Goal: Task Accomplishment & Management: Use online tool/utility

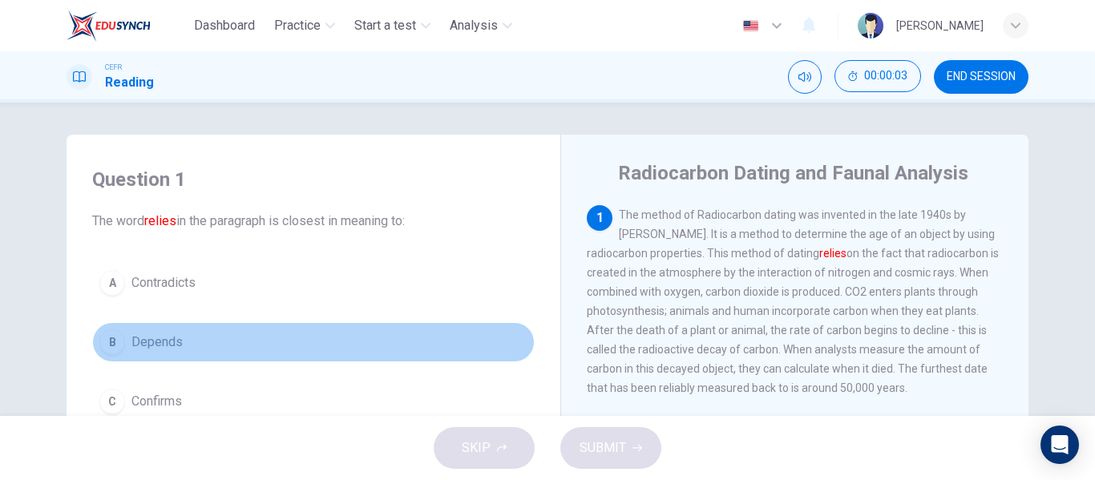
click at [163, 333] on span "Depends" at bounding box center [156, 342] width 51 height 19
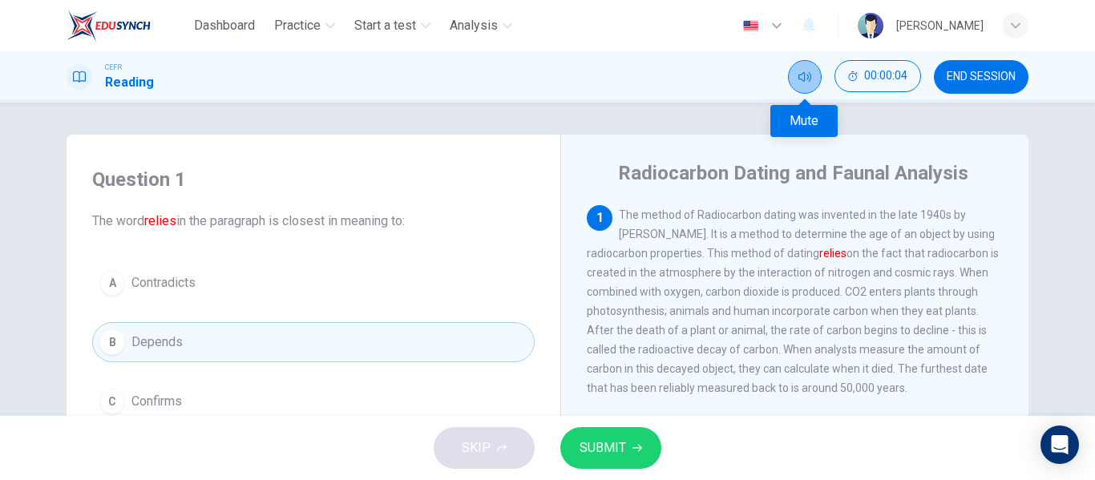
click at [803, 81] on icon "Mute" at bounding box center [805, 77] width 13 height 10
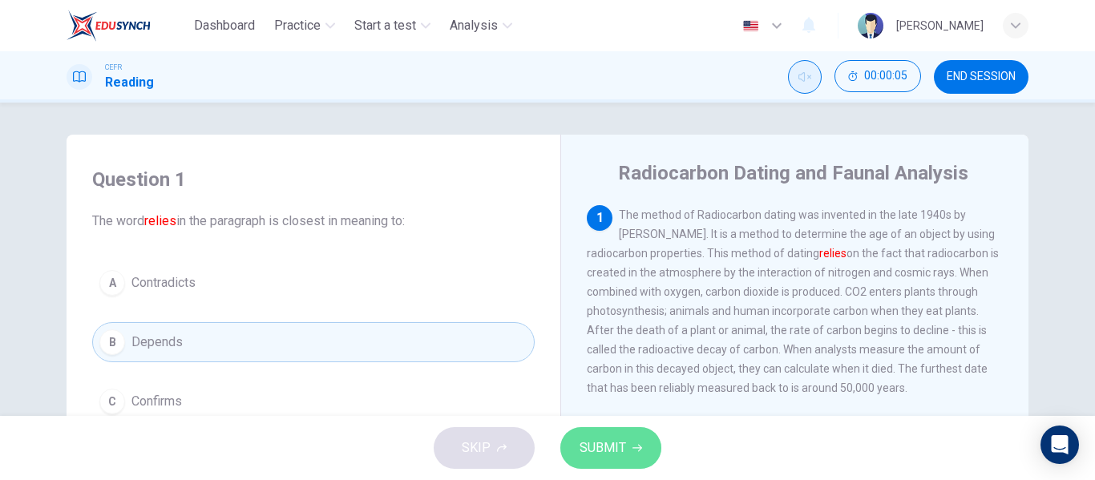
click at [641, 447] on icon "button" at bounding box center [638, 448] width 10 height 10
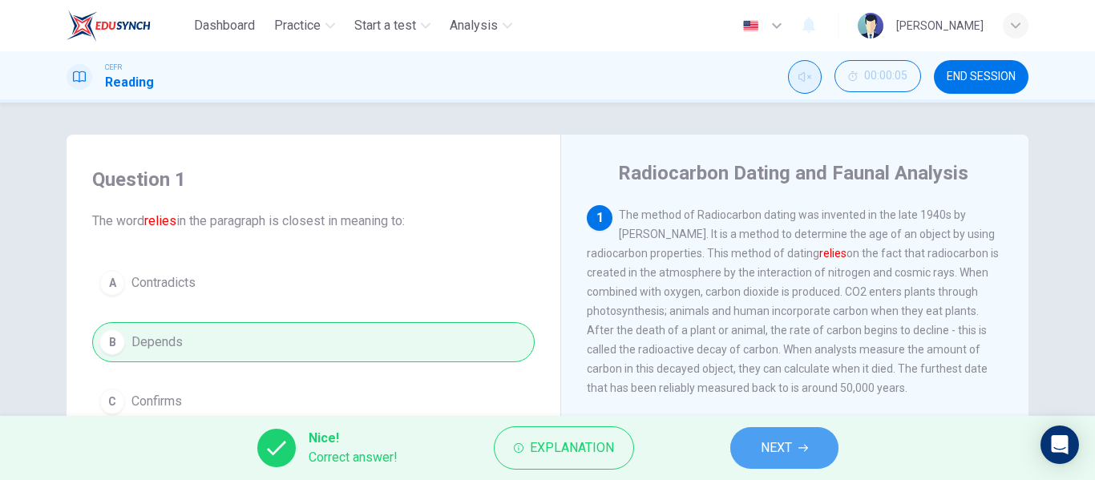
click at [787, 440] on span "NEXT" at bounding box center [776, 448] width 31 height 22
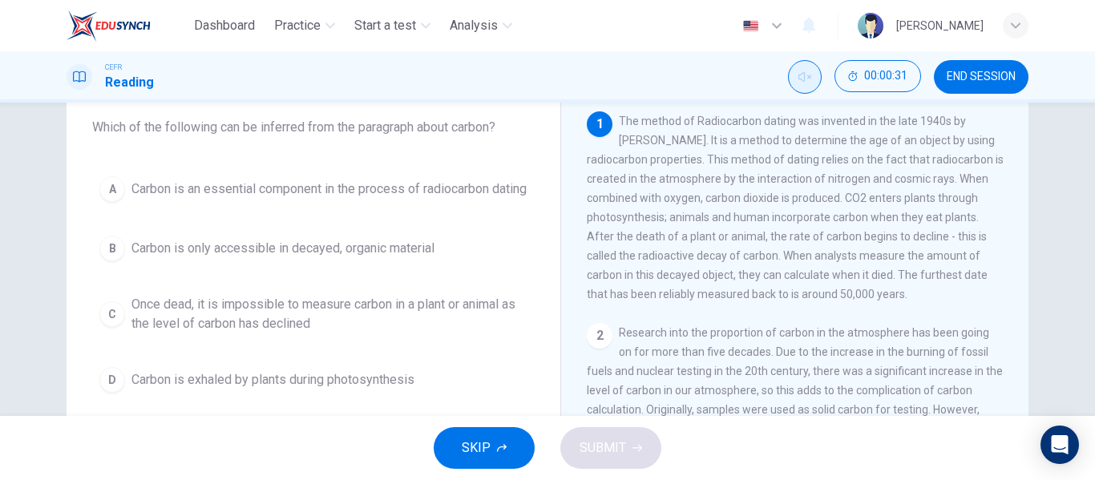
scroll to position [104, 0]
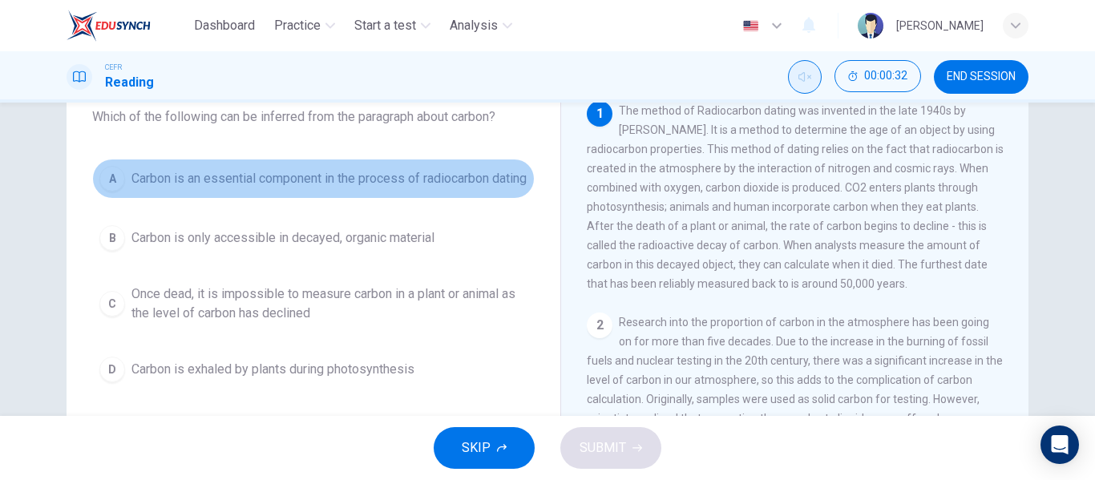
click at [373, 183] on span "Carbon is an essential component in the process of radiocarbon dating" at bounding box center [328, 178] width 395 height 19
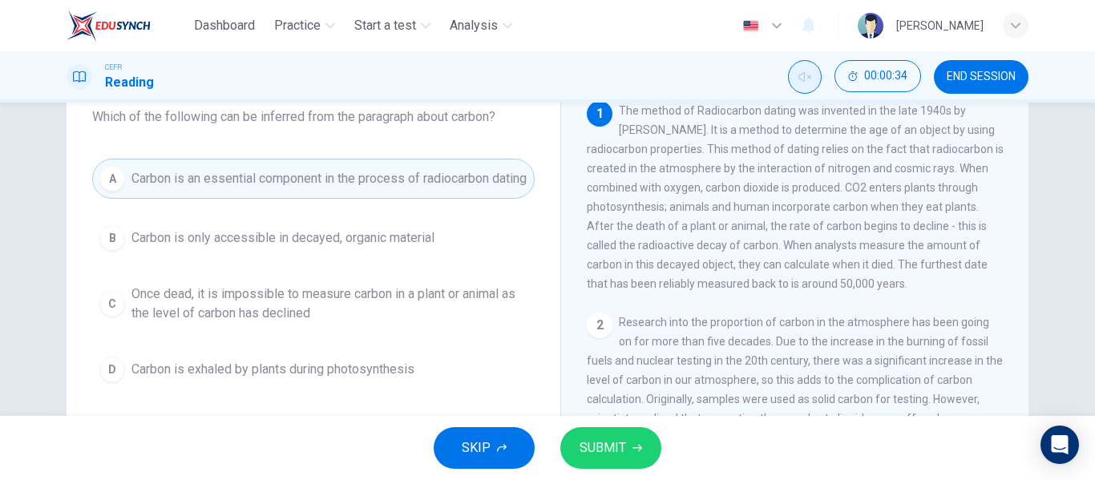
click at [620, 423] on div "SKIP SUBMIT" at bounding box center [547, 448] width 1095 height 64
click at [612, 447] on span "SUBMIT" at bounding box center [603, 448] width 47 height 22
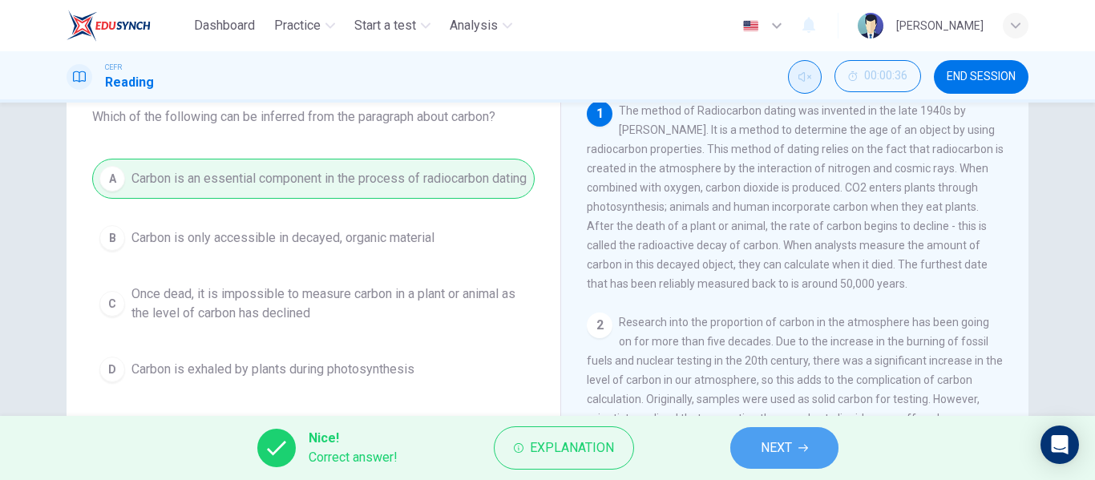
click at [771, 438] on span "NEXT" at bounding box center [776, 448] width 31 height 22
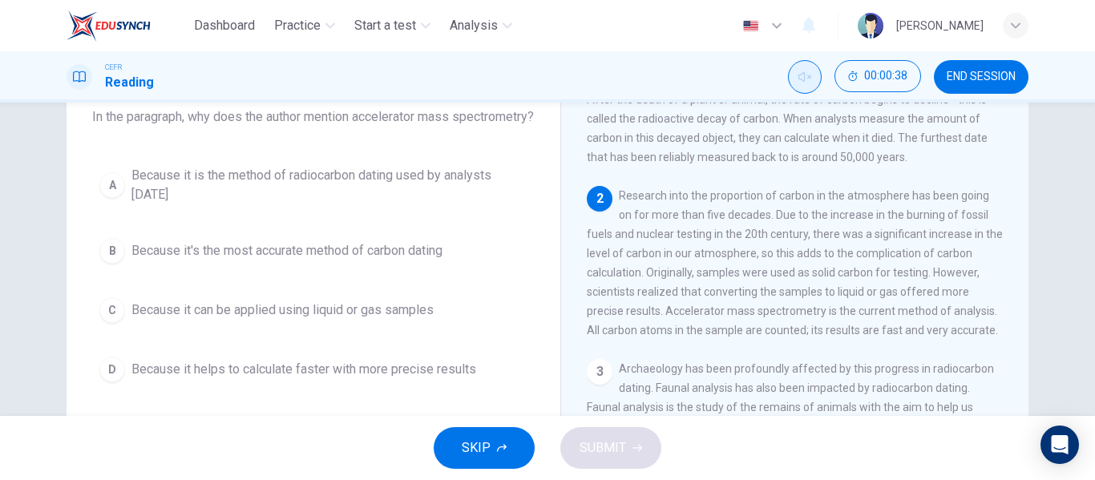
scroll to position [133, 0]
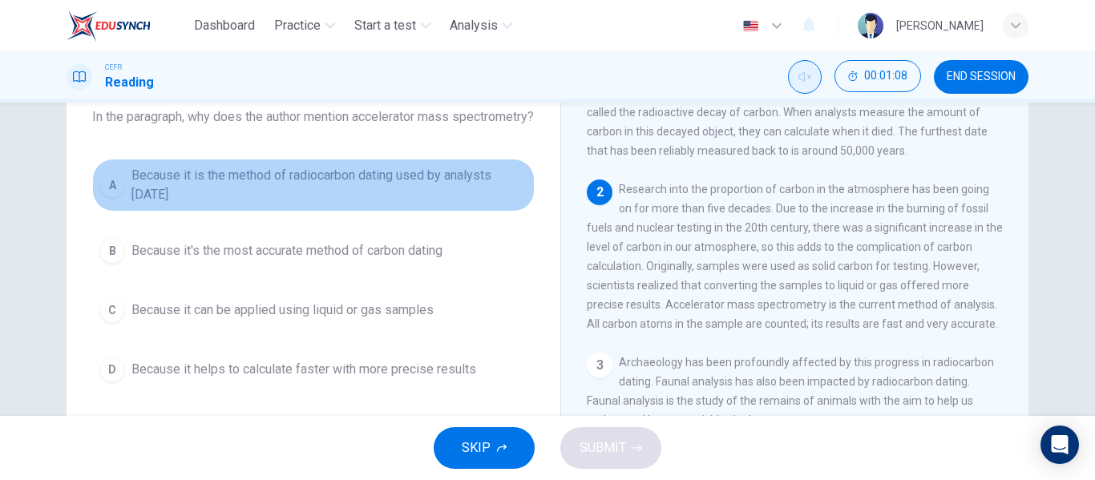
click at [406, 204] on span "Because it is the method of radiocarbon dating used by analysts [DATE]" at bounding box center [329, 185] width 396 height 38
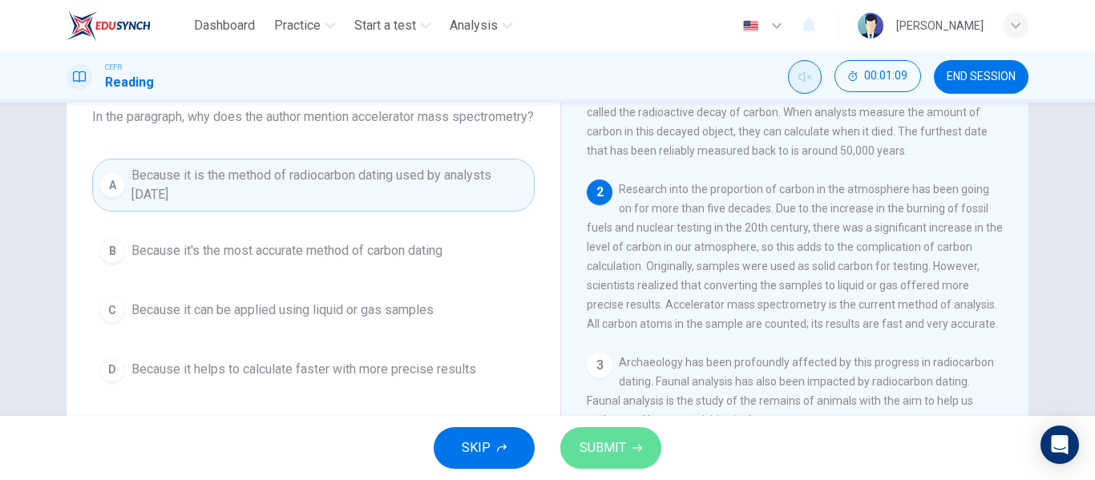
click at [581, 435] on button "SUBMIT" at bounding box center [610, 448] width 101 height 42
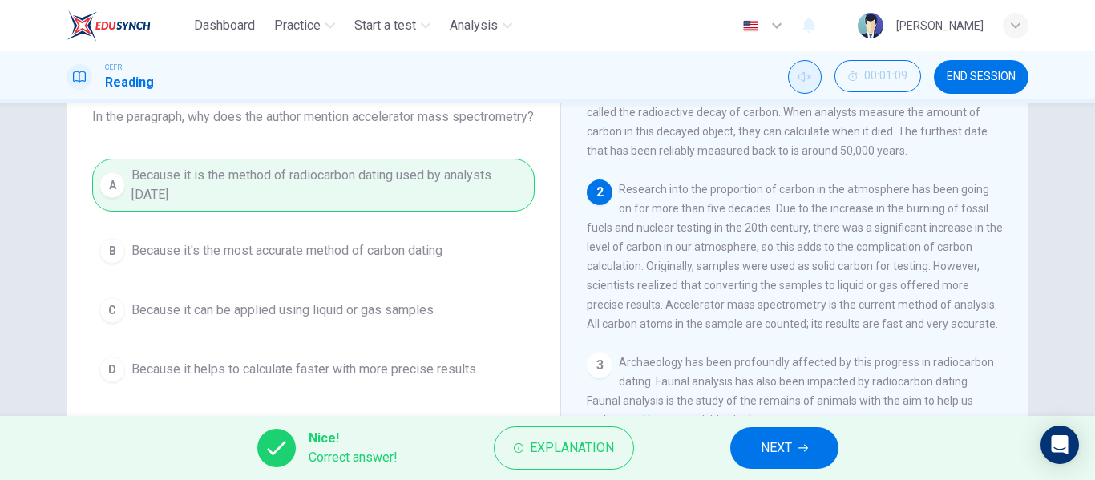
click at [696, 330] on span "Research into the proportion of carbon in the atmosphere has been going on for …" at bounding box center [795, 257] width 416 height 148
click at [761, 445] on span "NEXT" at bounding box center [776, 448] width 31 height 22
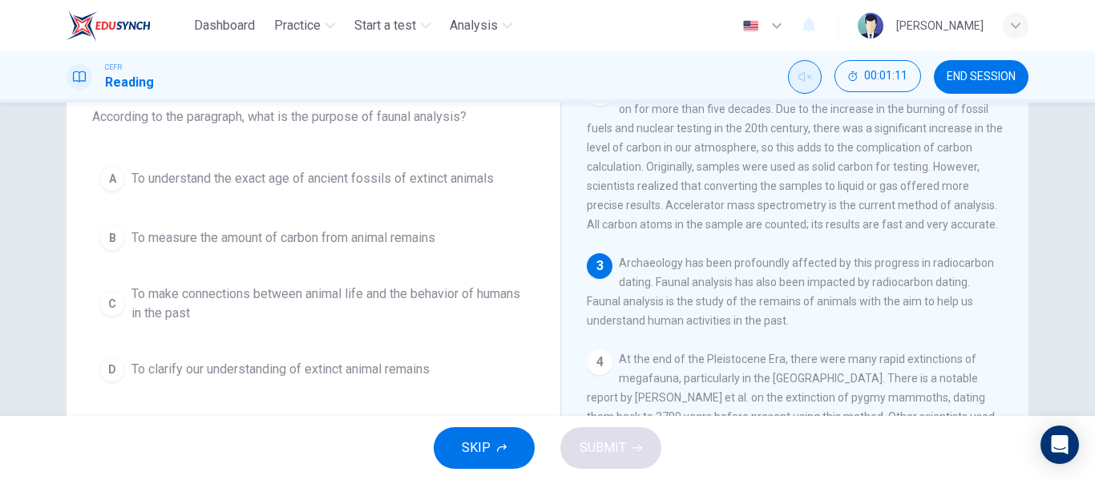
scroll to position [233, 0]
